Goal: Transaction & Acquisition: Purchase product/service

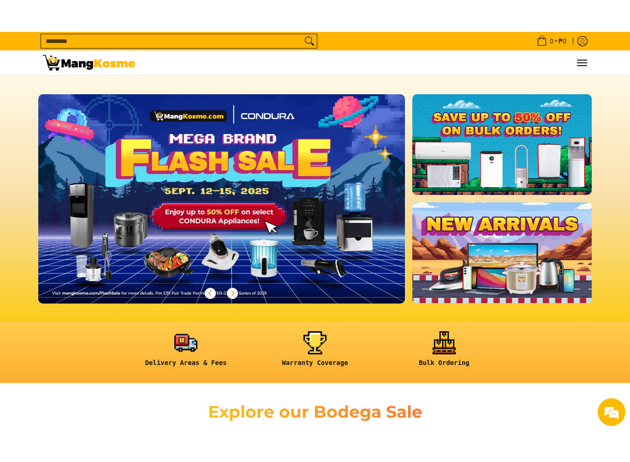
scroll to position [48, 0]
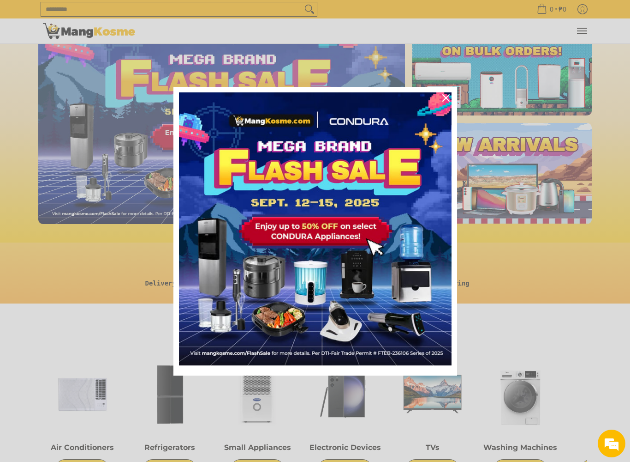
click at [444, 100] on icon "close icon" at bounding box center [446, 97] width 7 height 7
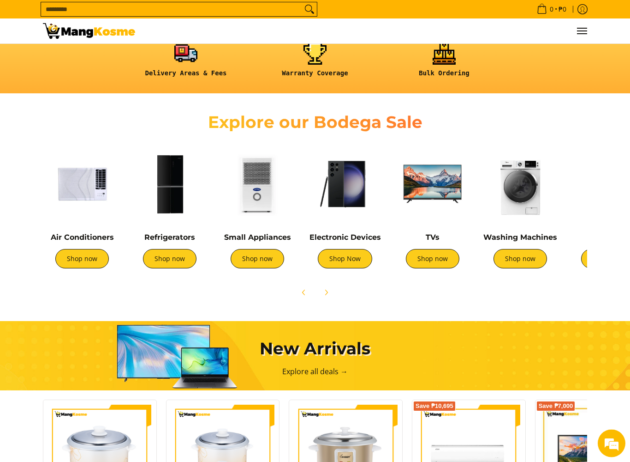
scroll to position [258, 0]
click at [173, 259] on link "Shop now" at bounding box center [170, 258] width 54 height 19
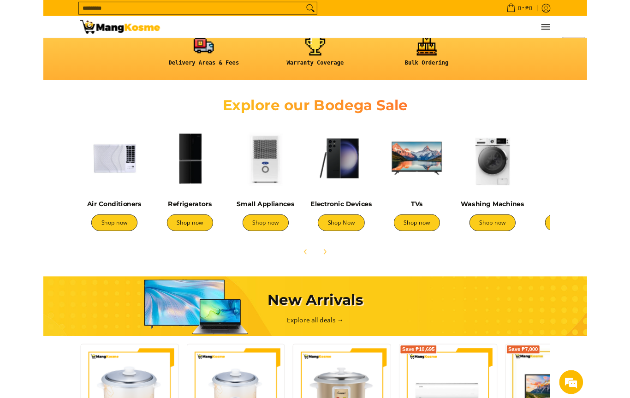
scroll to position [257, 0]
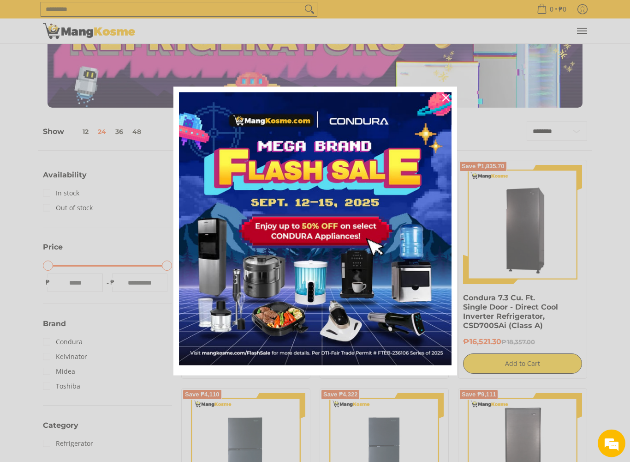
scroll to position [60, 0]
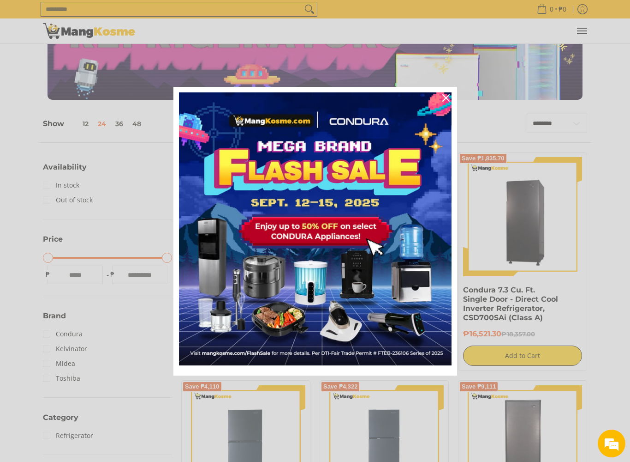
click at [444, 99] on icon "close icon" at bounding box center [446, 97] width 7 height 7
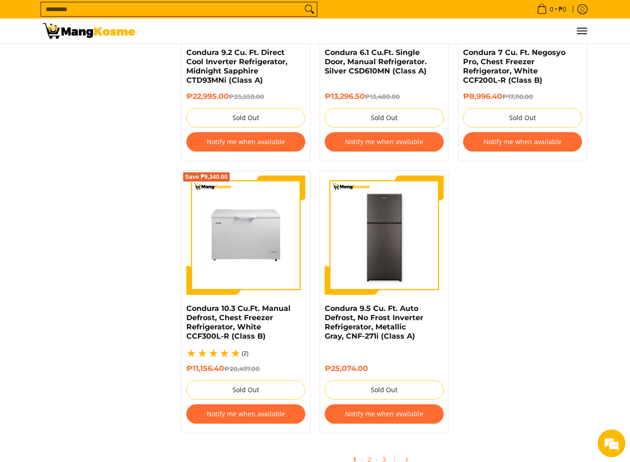
scroll to position [1813, 0]
click at [375, 398] on link "2" at bounding box center [369, 459] width 13 height 18
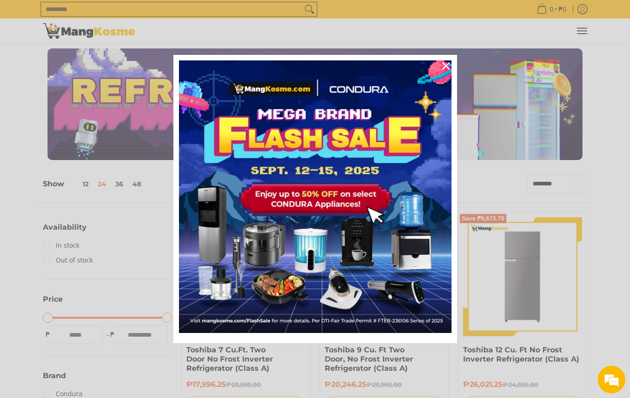
click at [12, 1] on div "Marketing offer form" at bounding box center [315, 199] width 630 height 398
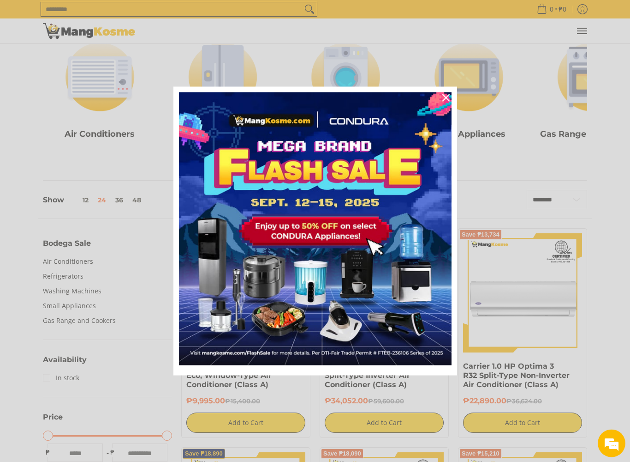
scroll to position [136, 0]
click at [450, 101] on div "Close" at bounding box center [446, 97] width 15 height 15
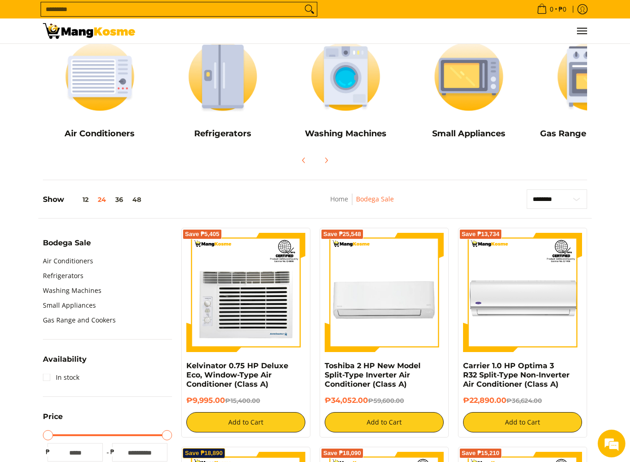
click at [61, 277] on link "Refrigerators" at bounding box center [63, 275] width 41 height 15
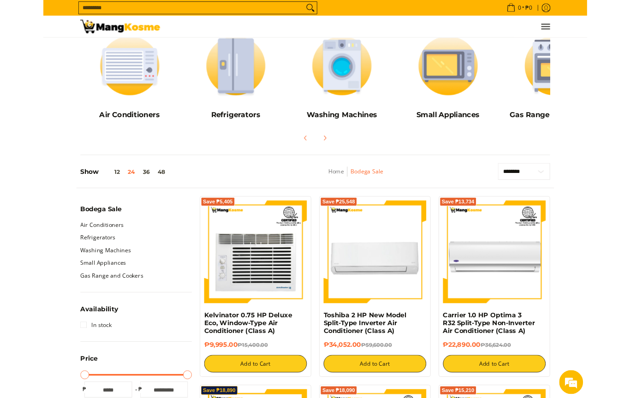
scroll to position [162, 0]
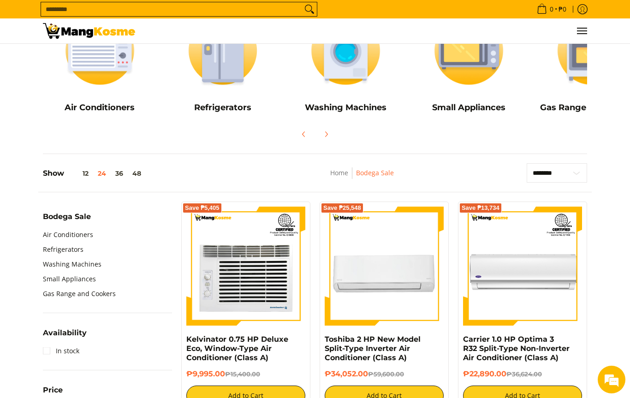
click at [362, 109] on h5 "Washing Machines" at bounding box center [346, 107] width 114 height 11
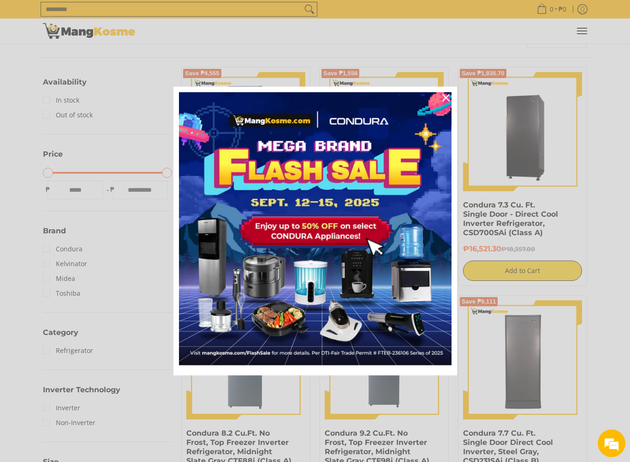
click at [450, 99] on icon "close icon" at bounding box center [446, 97] width 7 height 7
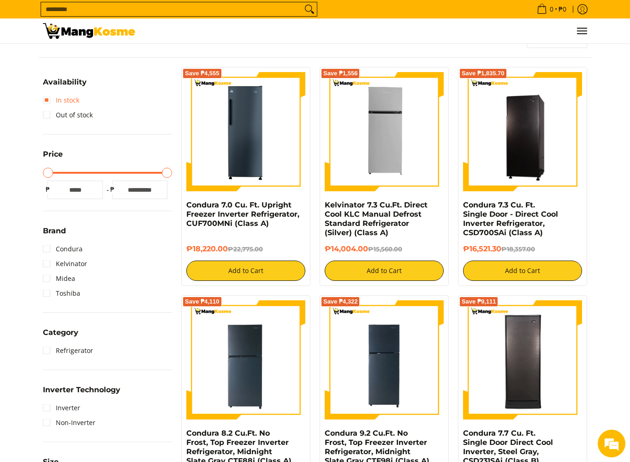
click at [51, 101] on link "In stock" at bounding box center [61, 100] width 36 height 15
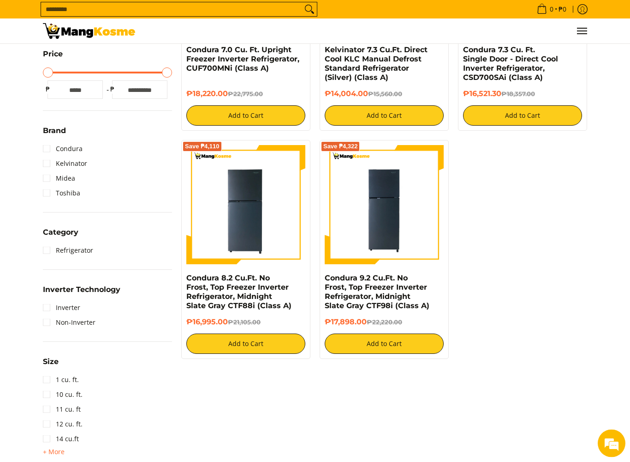
scroll to position [305, 0]
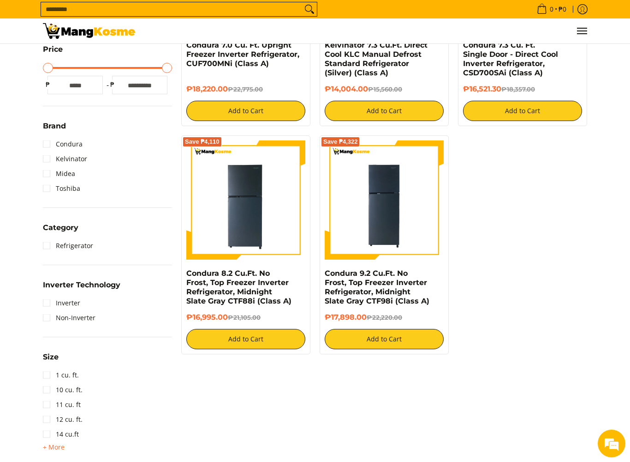
click at [51, 302] on link "Inverter" at bounding box center [61, 302] width 37 height 15
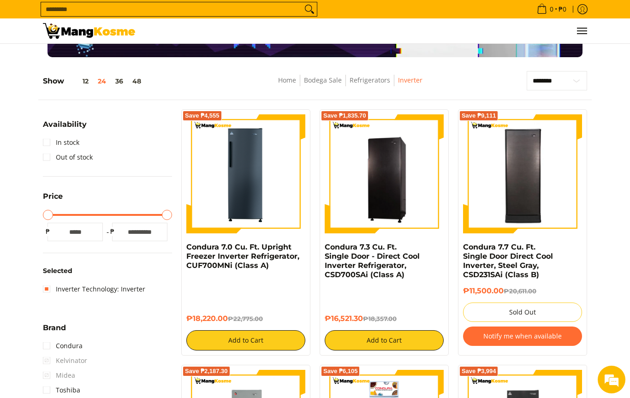
scroll to position [102, 0]
click at [50, 145] on link "In stock" at bounding box center [61, 142] width 36 height 15
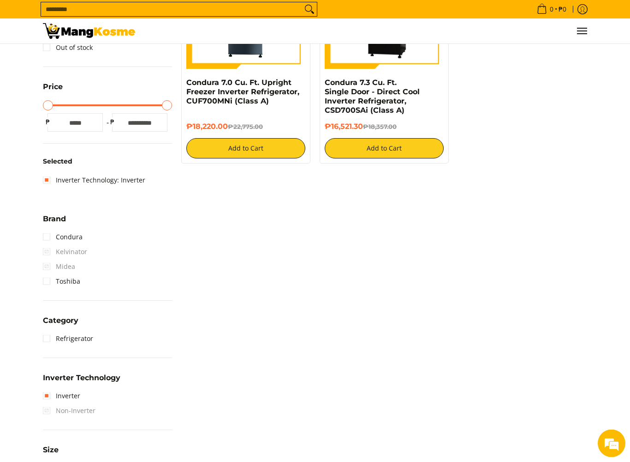
scroll to position [271, 0]
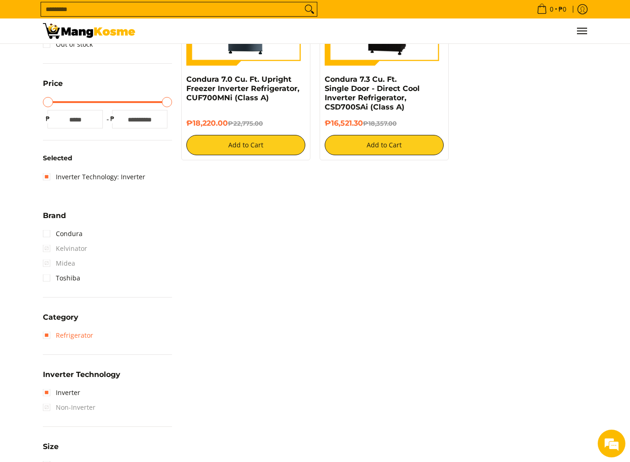
click at [44, 340] on link "Refrigerator" at bounding box center [68, 335] width 50 height 15
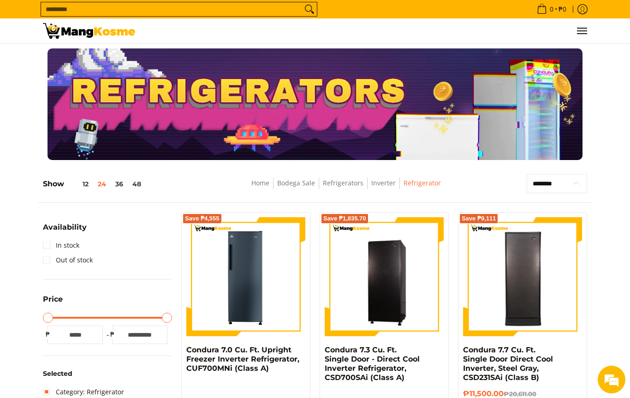
click at [576, 193] on select "**********" at bounding box center [557, 183] width 60 height 19
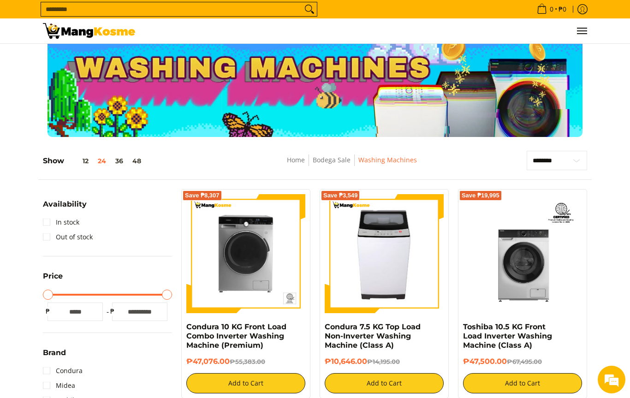
scroll to position [21, 0]
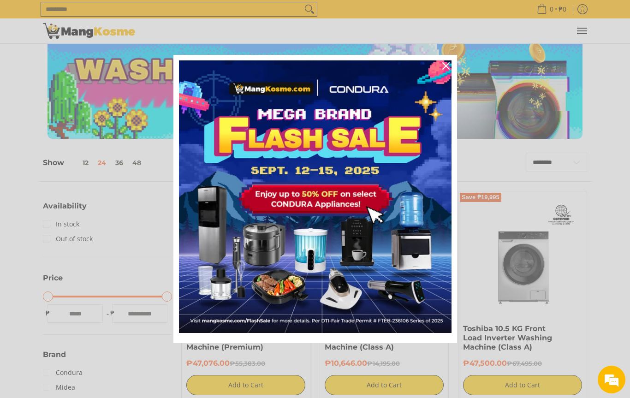
click at [572, 169] on div "Marketing offer form" at bounding box center [315, 199] width 630 height 398
click at [439, 63] on div "Close" at bounding box center [446, 66] width 15 height 15
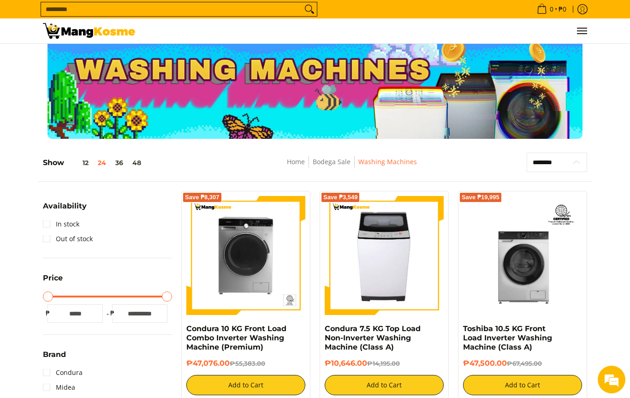
click at [573, 169] on select "**********" at bounding box center [557, 162] width 60 height 19
select select "**********"
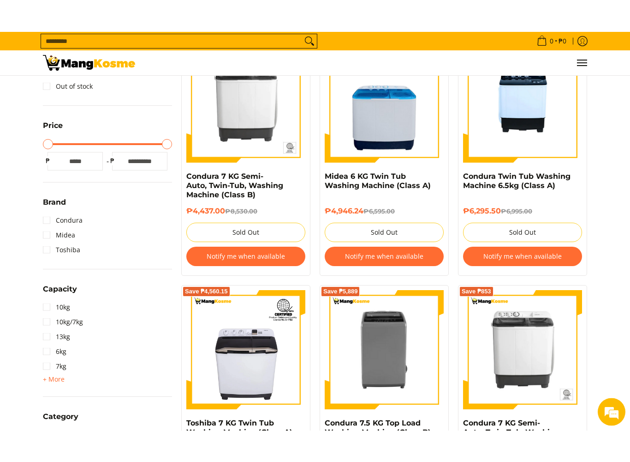
scroll to position [205, 0]
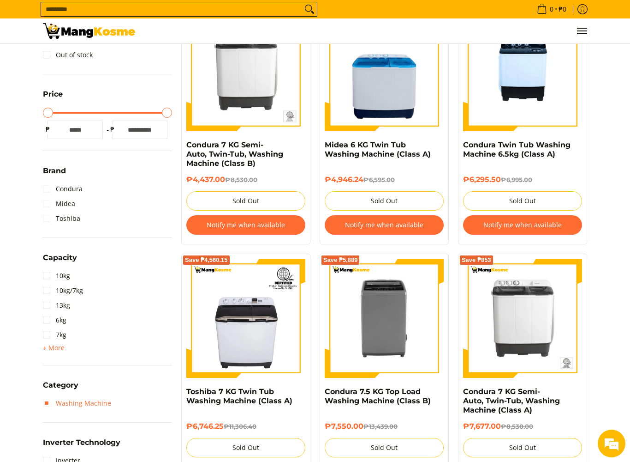
click at [49, 398] on link "Washing Machine" at bounding box center [77, 403] width 68 height 15
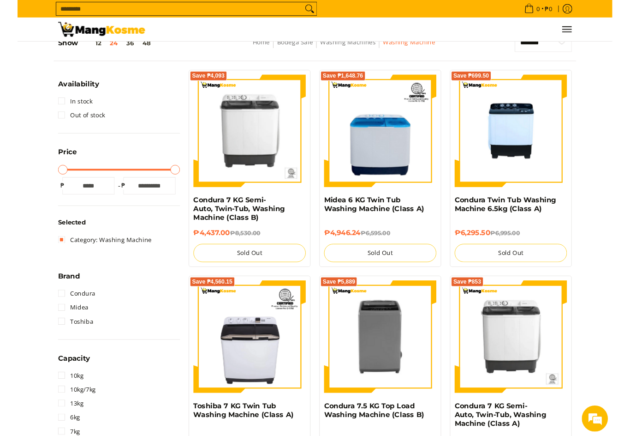
scroll to position [130, 0]
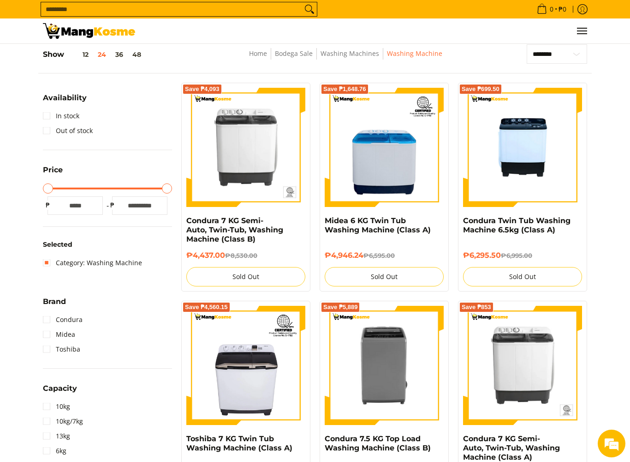
click at [48, 118] on link "In stock" at bounding box center [61, 115] width 36 height 15
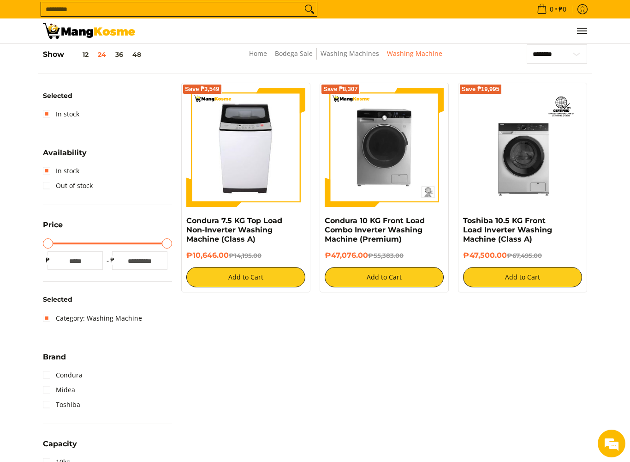
click at [244, 168] on img at bounding box center [246, 147] width 112 height 119
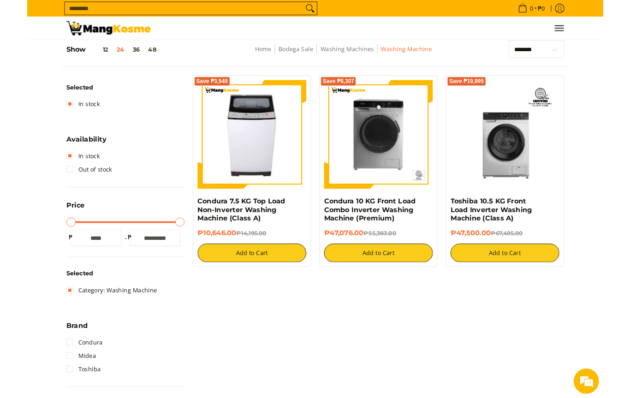
scroll to position [156, 0]
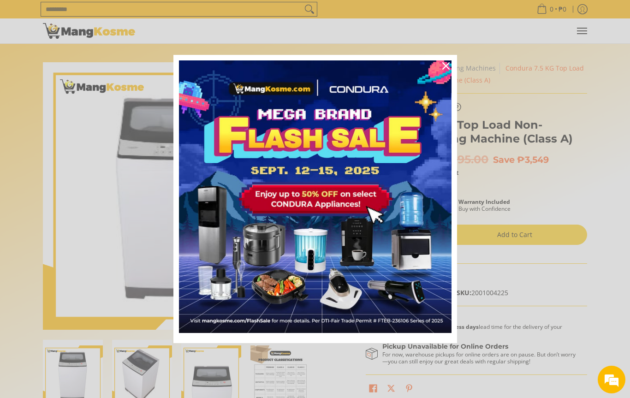
click at [445, 70] on div "Close" at bounding box center [446, 66] width 15 height 15
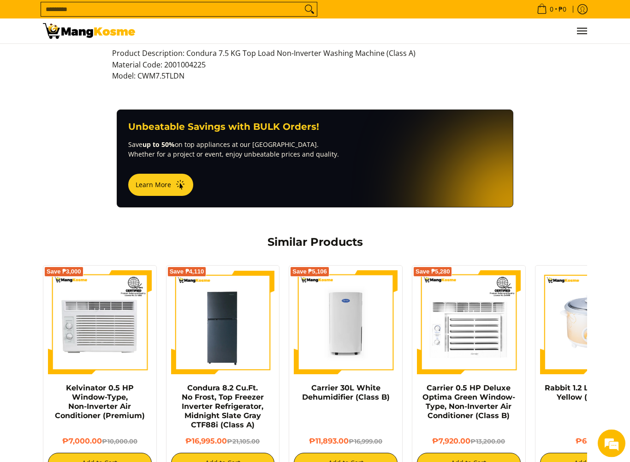
scroll to position [536, 0]
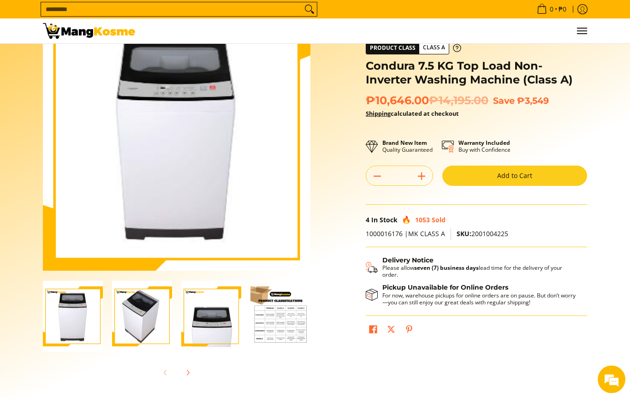
click at [284, 324] on img "Condura 7.5 KG Top Load Non-Inverter Washing Machine (Class A)-4" at bounding box center [281, 317] width 60 height 60
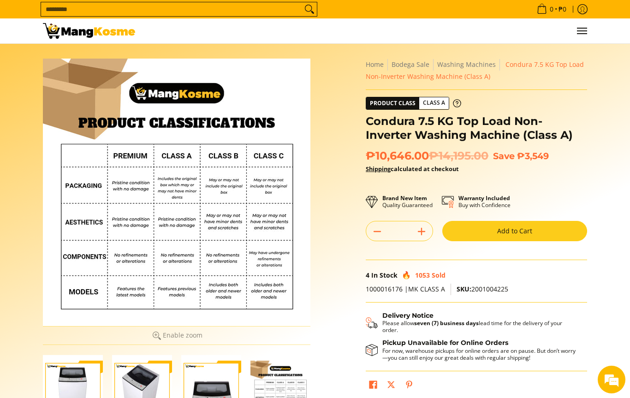
scroll to position [0, 0]
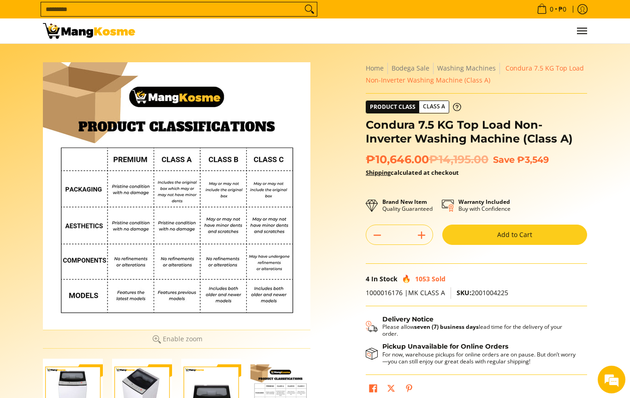
click at [68, 383] on img "condura-7.5kg-topload-non-inverter-washing-machine-class-c-full-view-mang-kosme" at bounding box center [73, 395] width 60 height 72
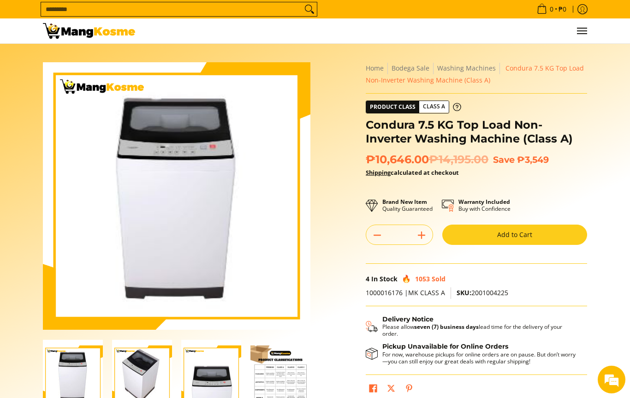
click at [145, 375] on img "Condura 7.5 KG Top Load Non-Inverter Washing Machine (Class A)-2" at bounding box center [142, 376] width 60 height 72
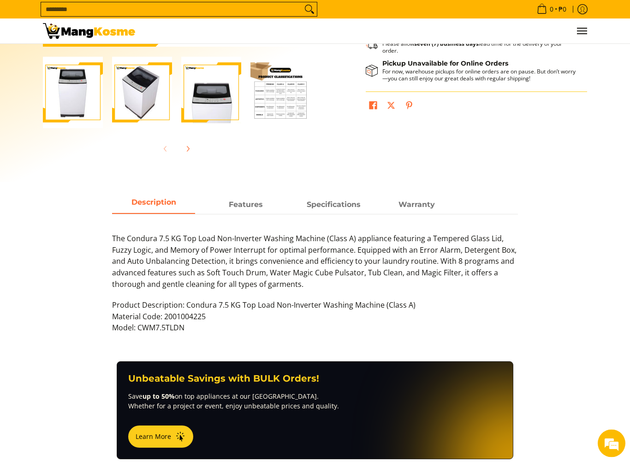
scroll to position [283, 0]
click at [254, 209] on span "Features" at bounding box center [245, 204] width 83 height 17
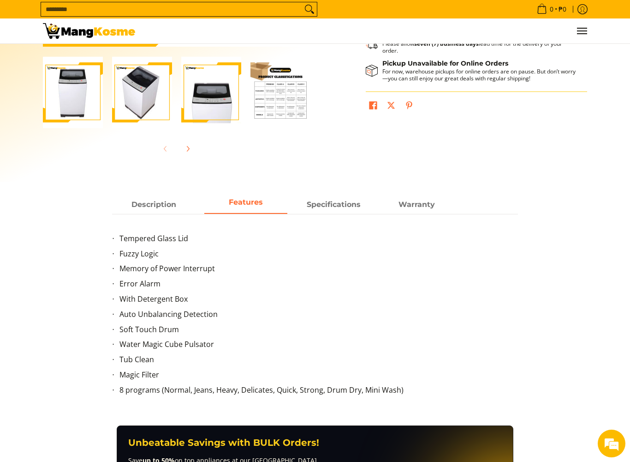
click at [339, 208] on span "Specifications" at bounding box center [333, 204] width 83 height 17
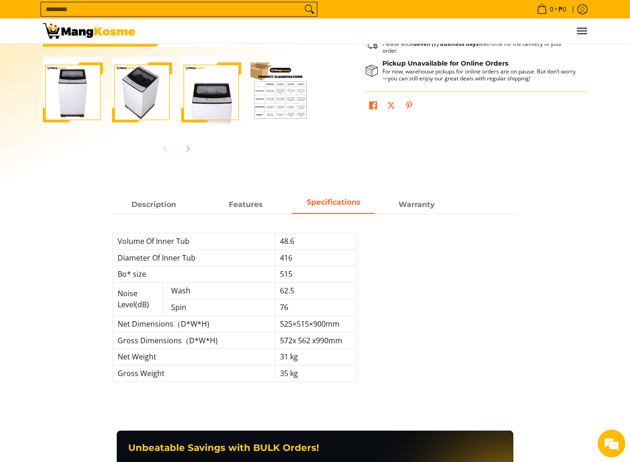
click at [424, 210] on span "Warranty" at bounding box center [416, 204] width 83 height 17
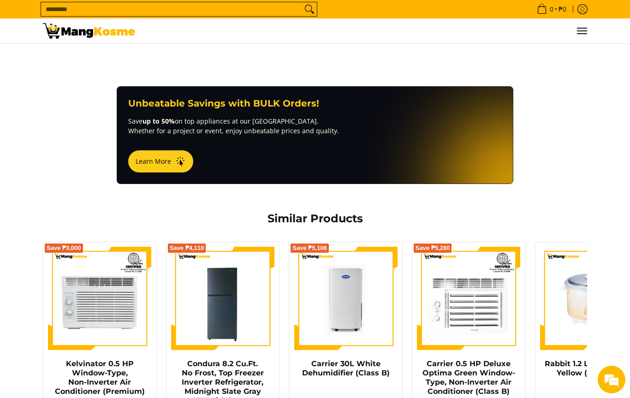
scroll to position [636, 0]
